Goal: Check status

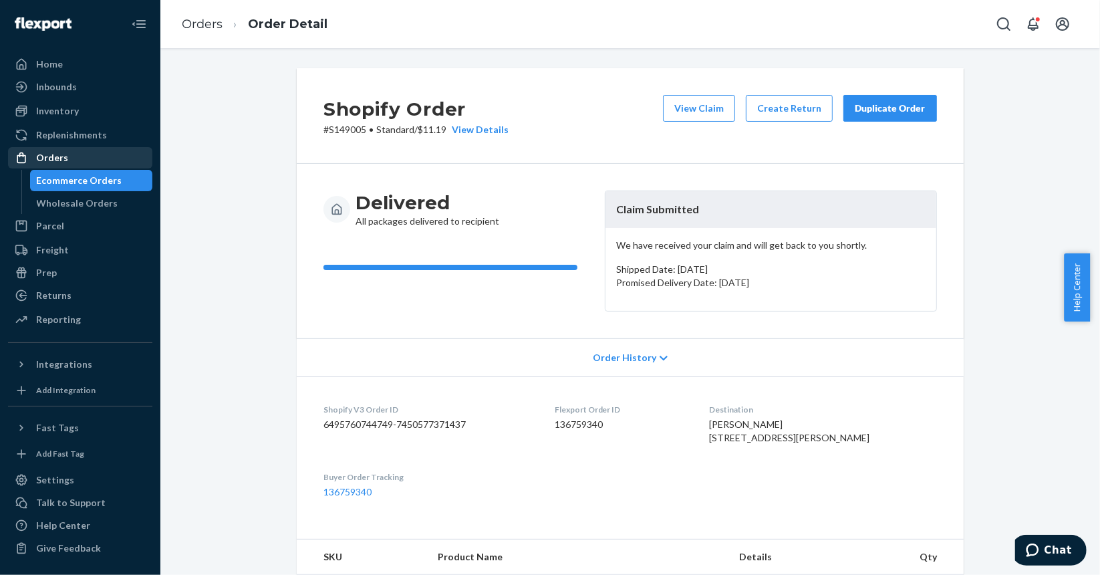
click at [74, 155] on div "Orders" at bounding box center [80, 157] width 142 height 19
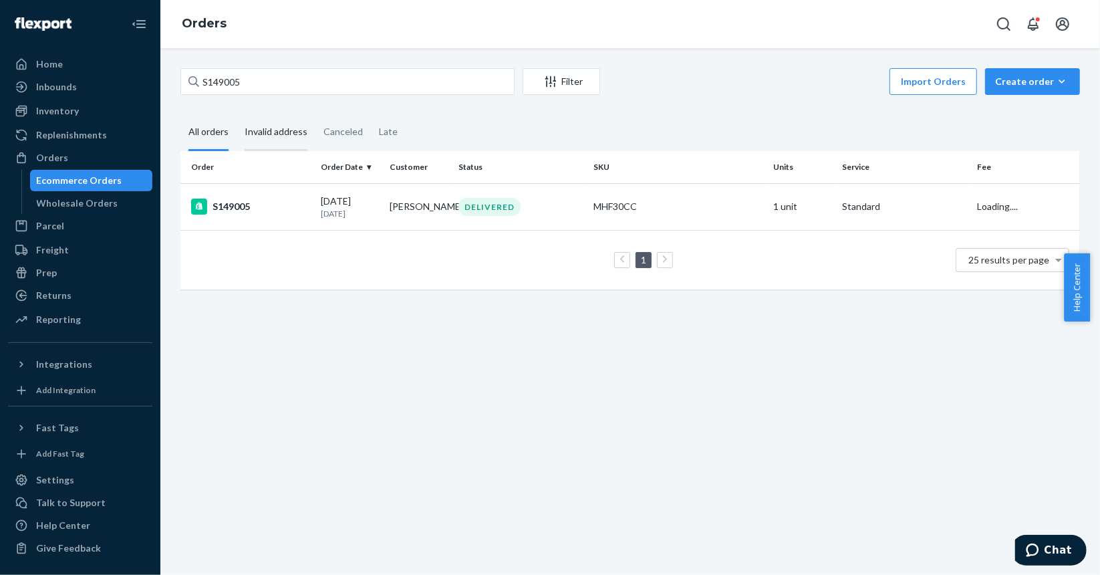
click at [295, 134] on div "Invalid address" at bounding box center [276, 132] width 63 height 37
click at [237, 114] on input "Invalid address" at bounding box center [237, 114] width 0 height 0
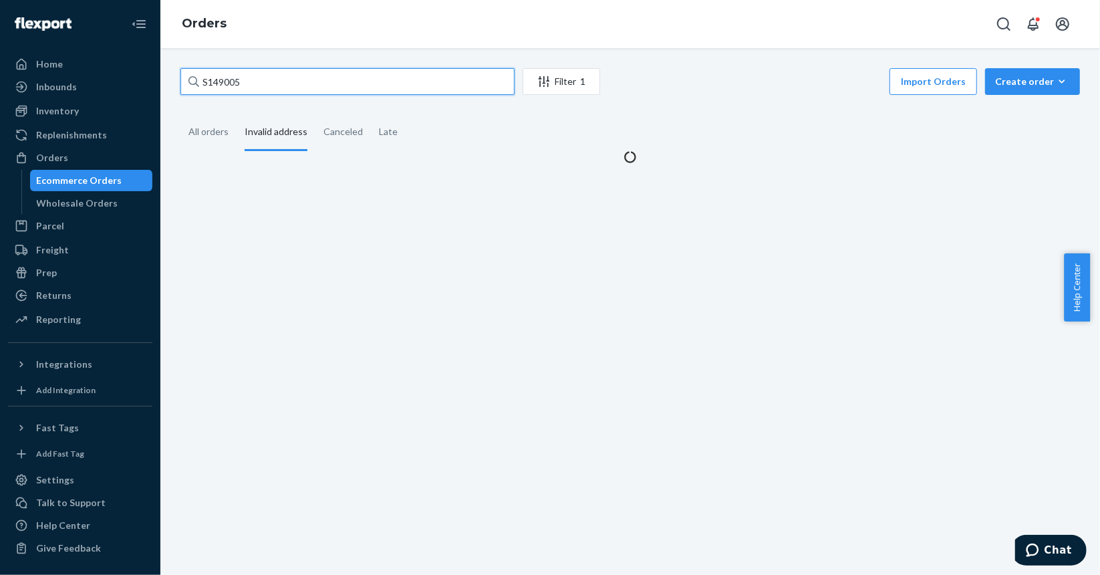
click at [266, 83] on input "S149005" at bounding box center [347, 81] width 334 height 27
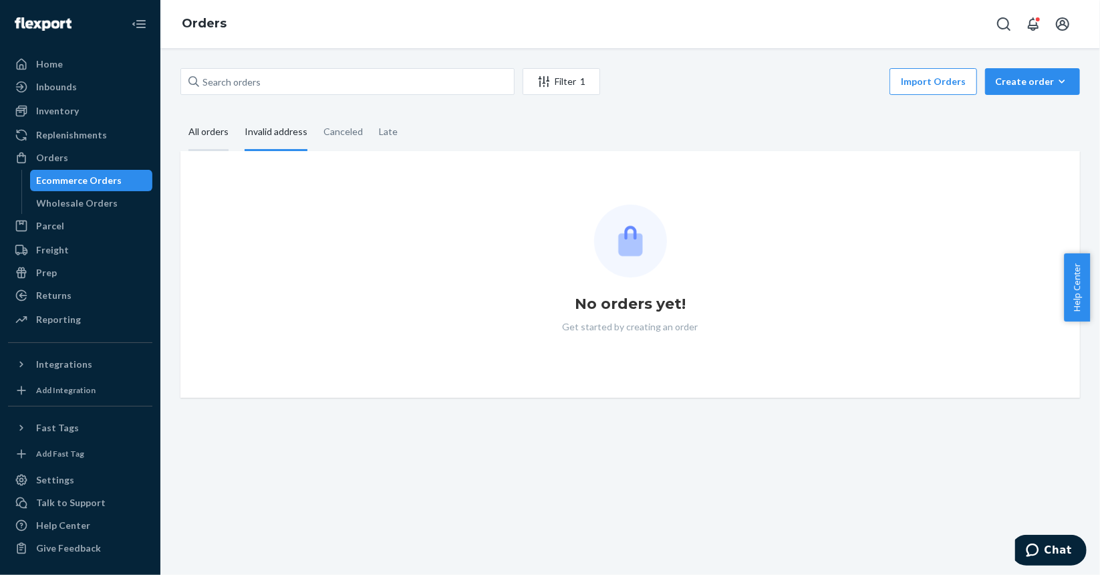
click at [223, 134] on div "All orders" at bounding box center [209, 132] width 40 height 37
click at [180, 114] on input "All orders" at bounding box center [180, 114] width 0 height 0
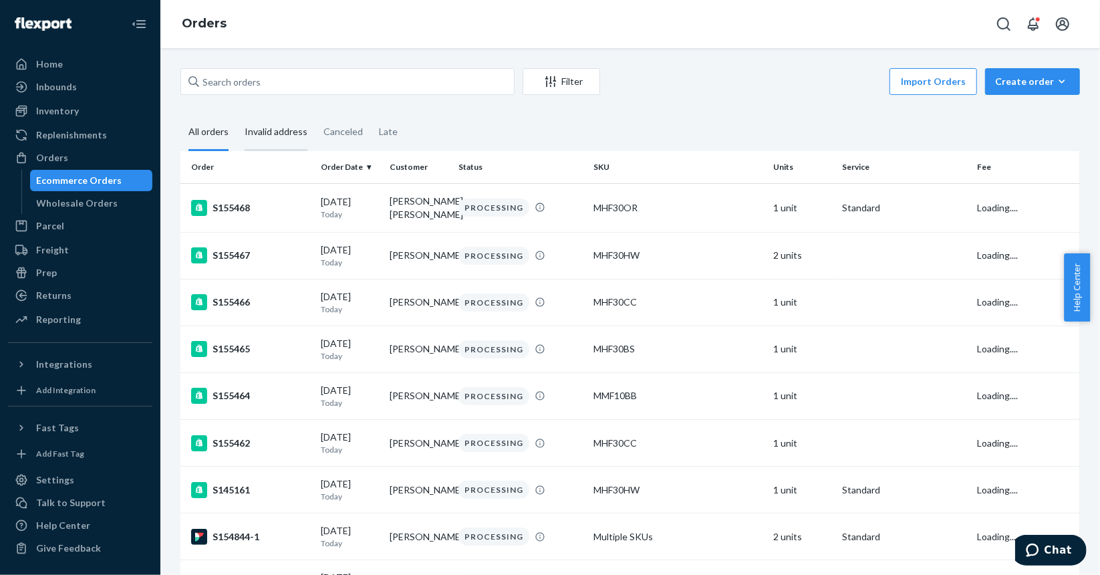
click at [277, 145] on div "Invalid address" at bounding box center [276, 132] width 63 height 37
click at [237, 114] on input "Invalid address" at bounding box center [237, 114] width 0 height 0
